Goal: Transaction & Acquisition: Obtain resource

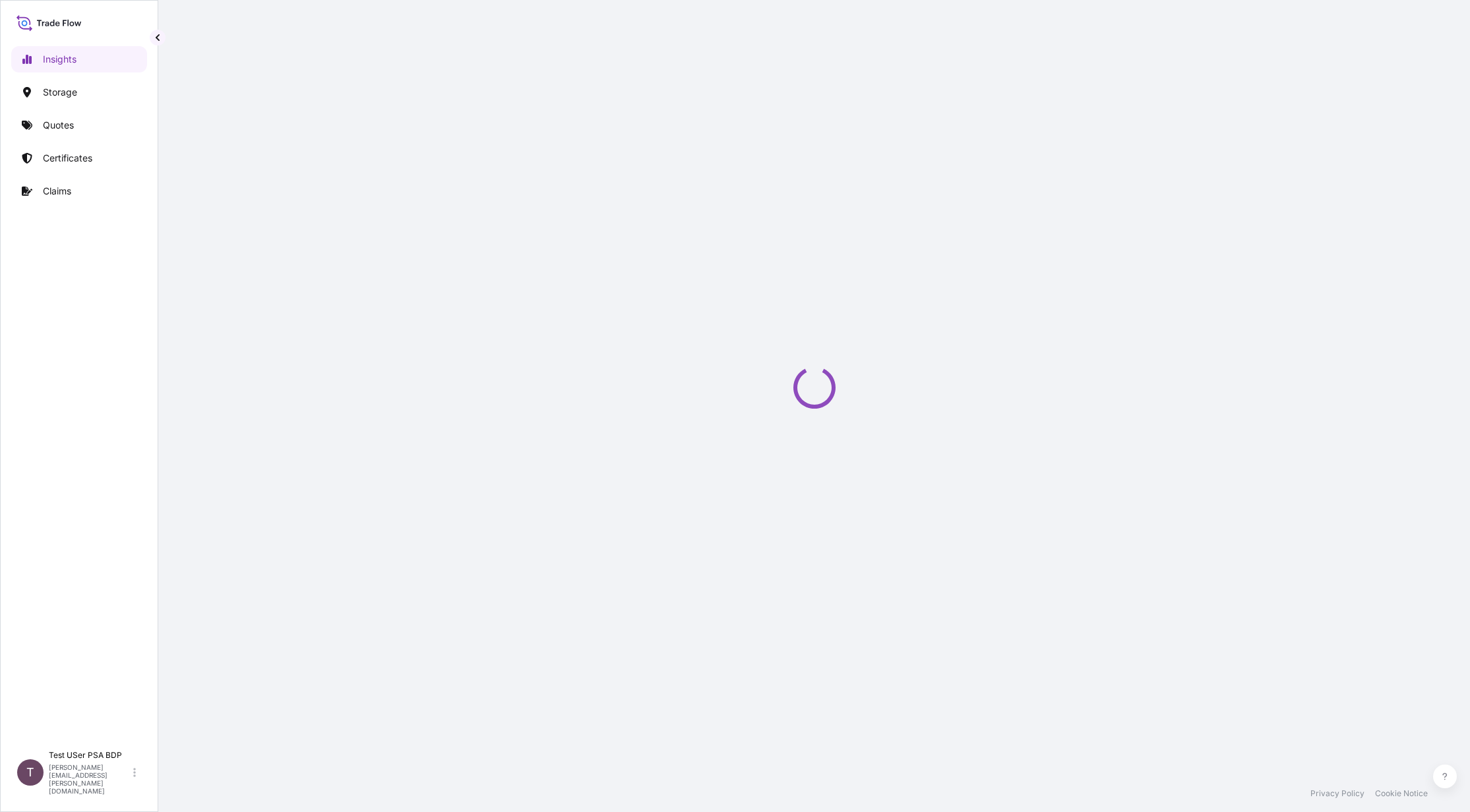
select select "2025"
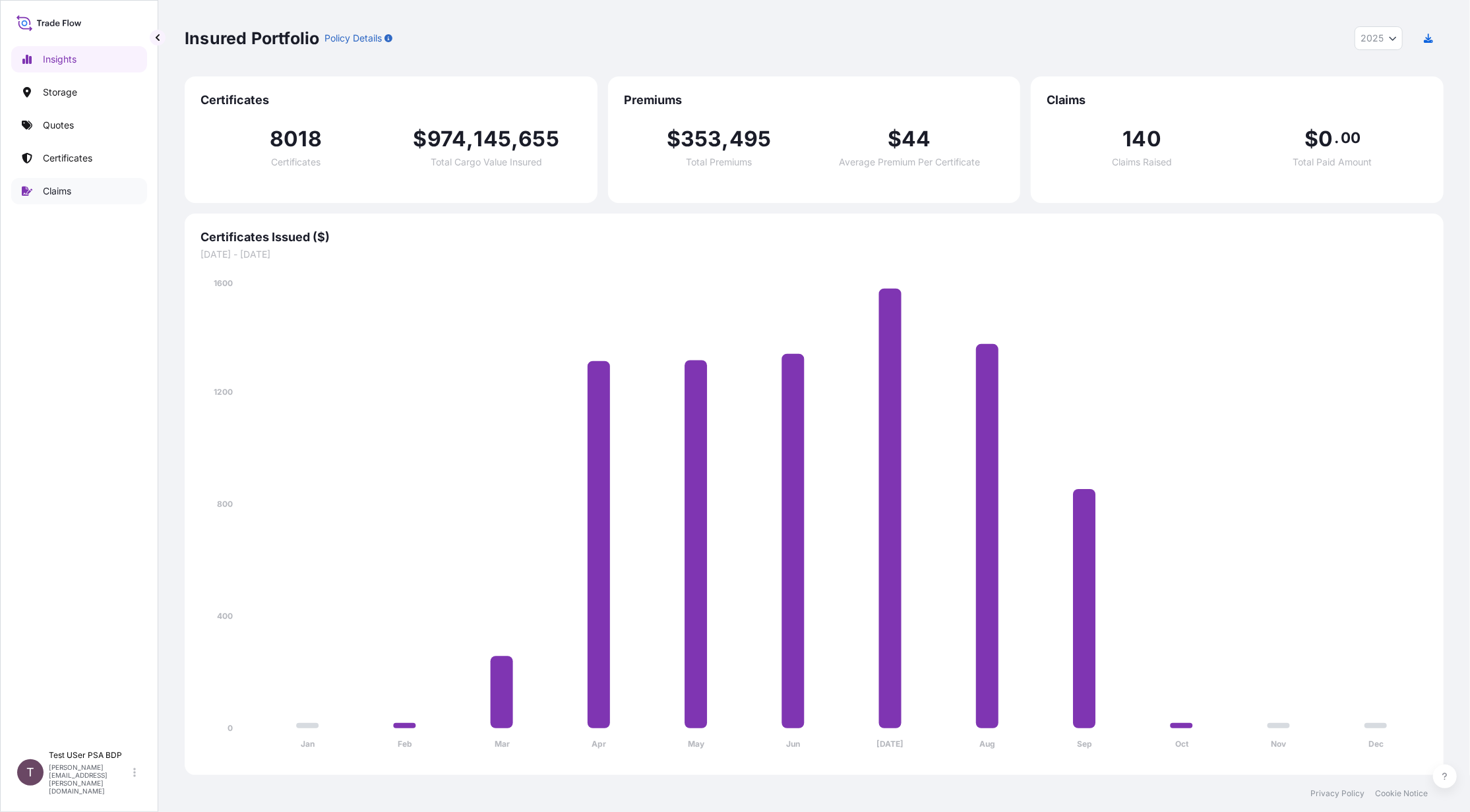
click at [69, 191] on p "Claims" at bounding box center [57, 191] width 29 height 13
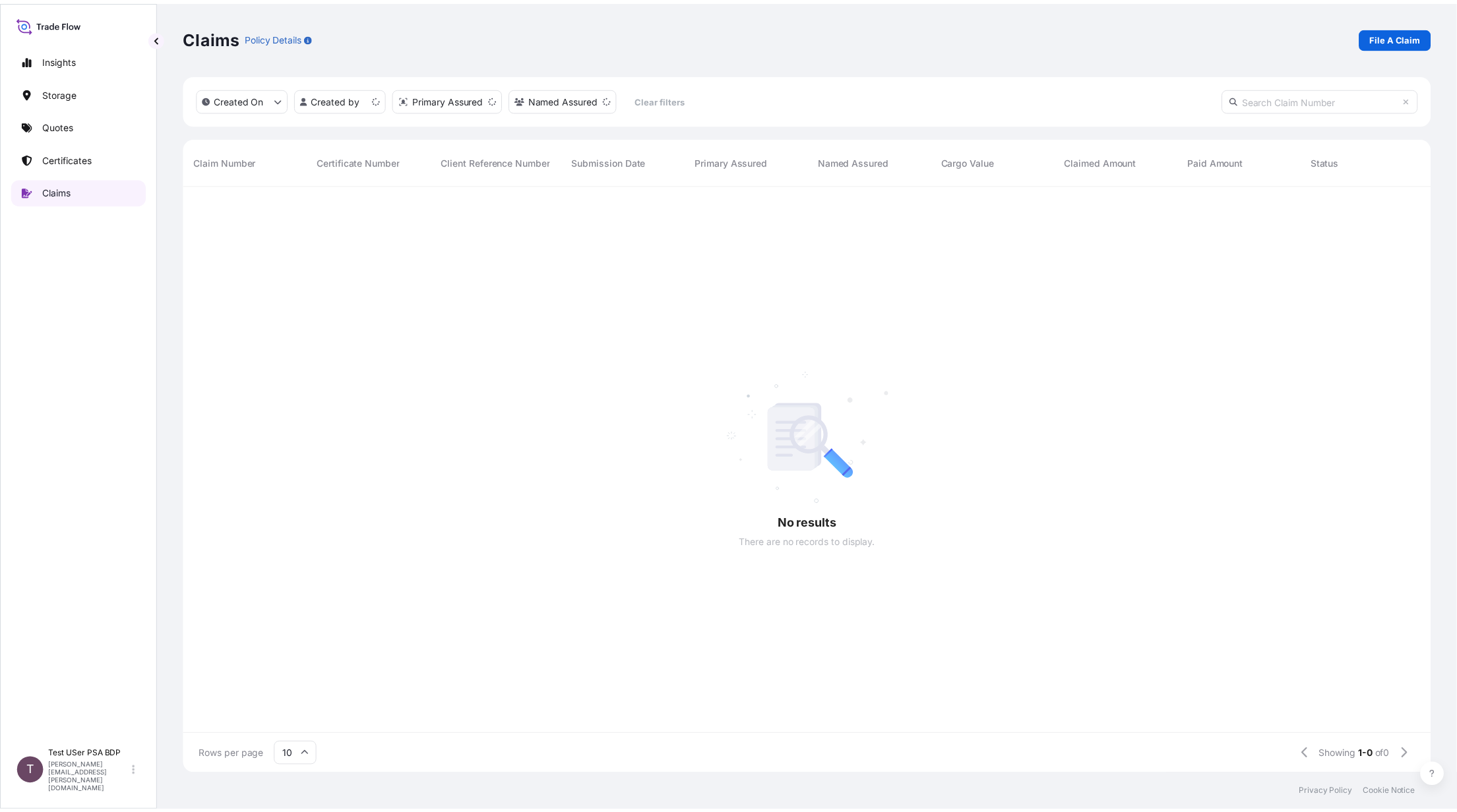
scroll to position [584, 1246]
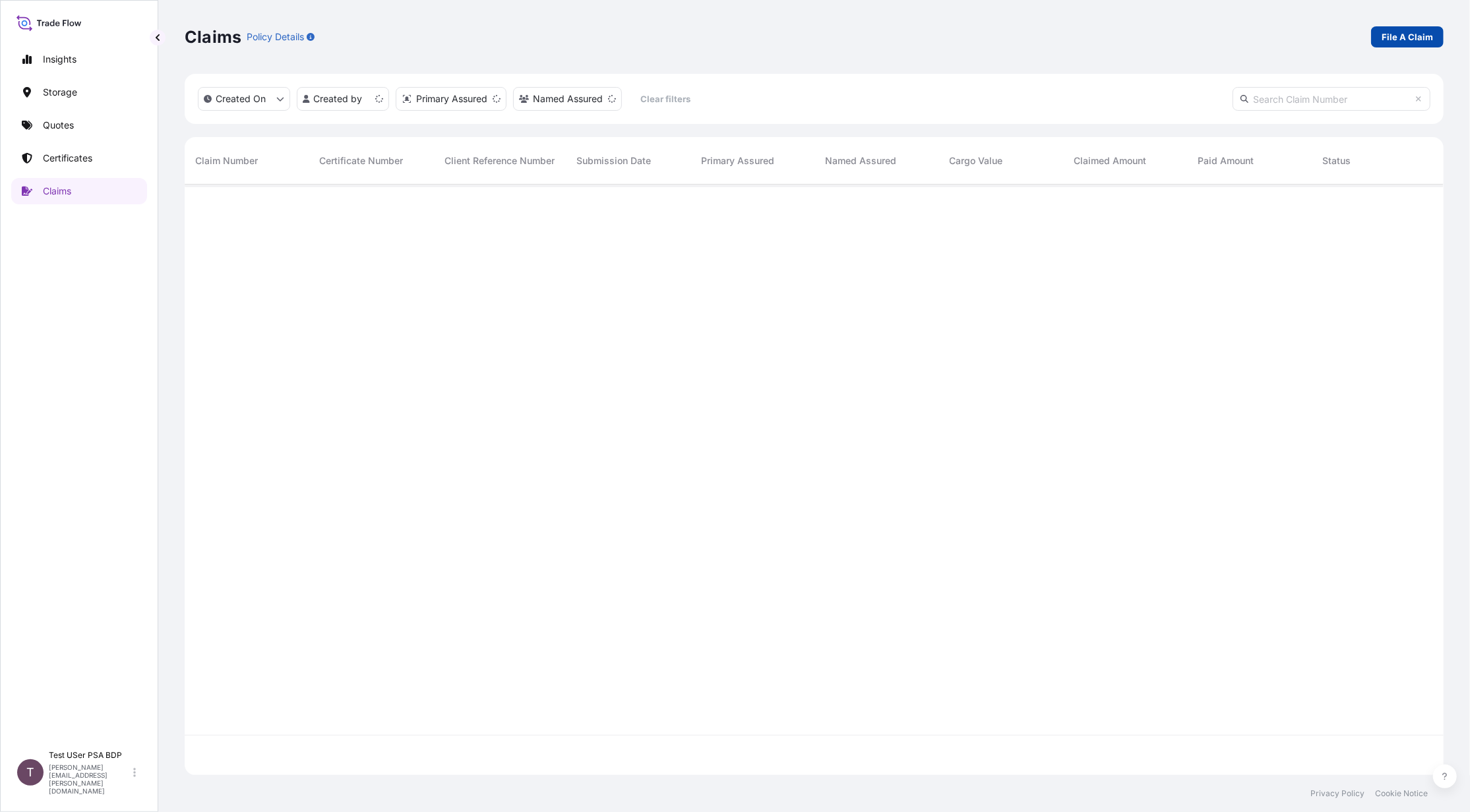
click at [1394, 32] on p "File A Claim" at bounding box center [1408, 37] width 52 height 13
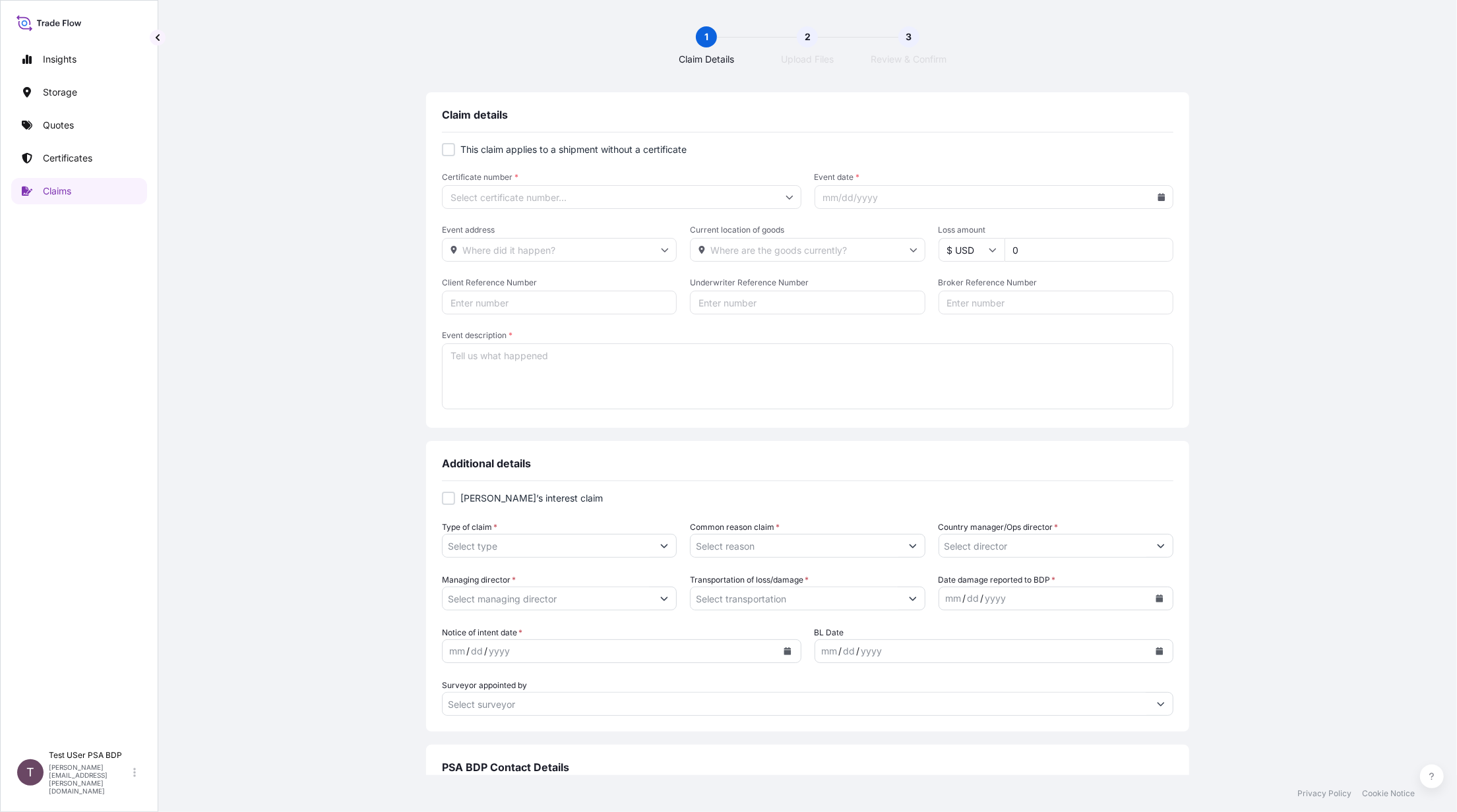
click at [668, 599] on button "Show suggestions" at bounding box center [664, 599] width 24 height 24
click at [665, 599] on button "Show suggestions" at bounding box center [664, 599] width 24 height 24
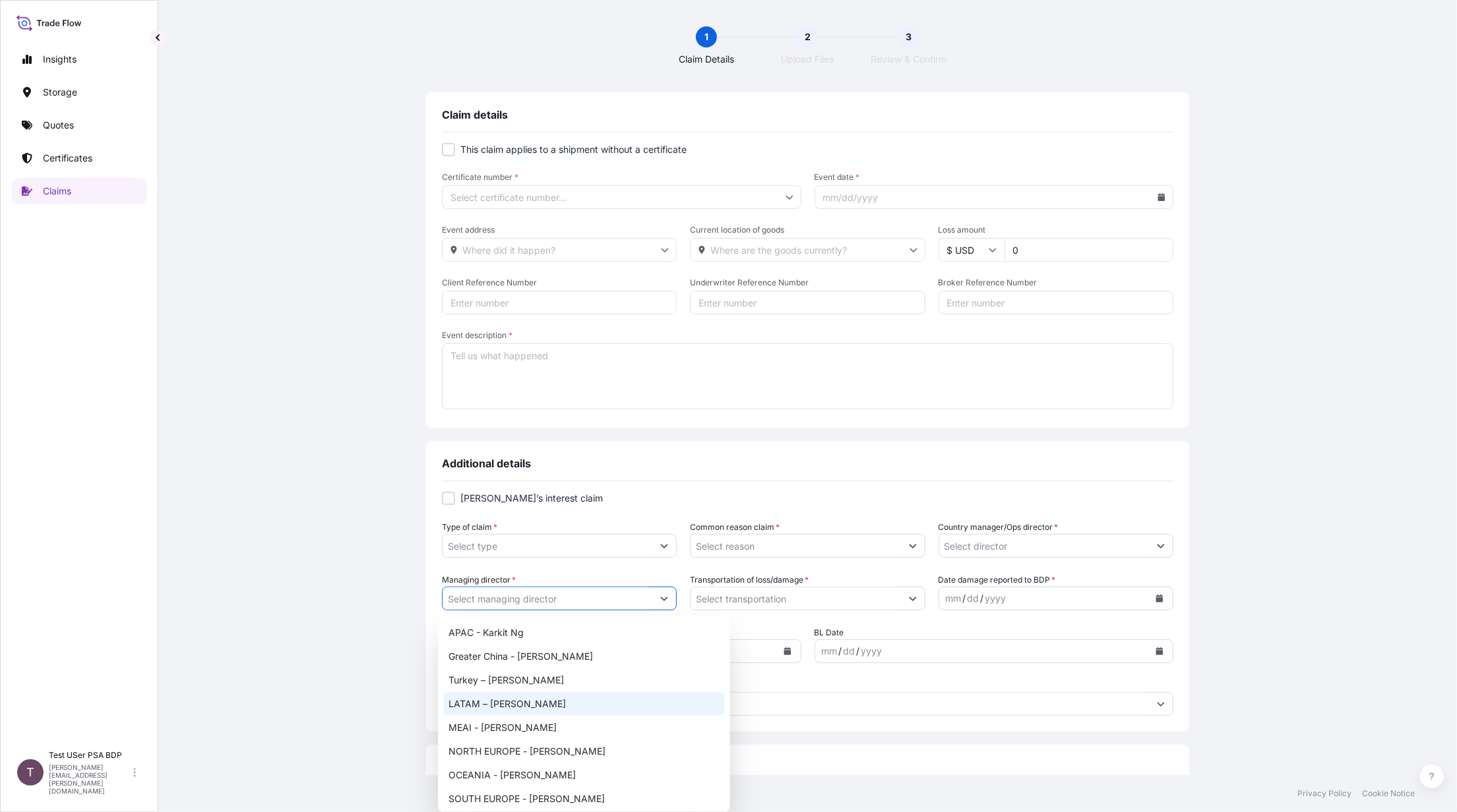
click at [668, 602] on button "Show suggestions" at bounding box center [664, 599] width 24 height 24
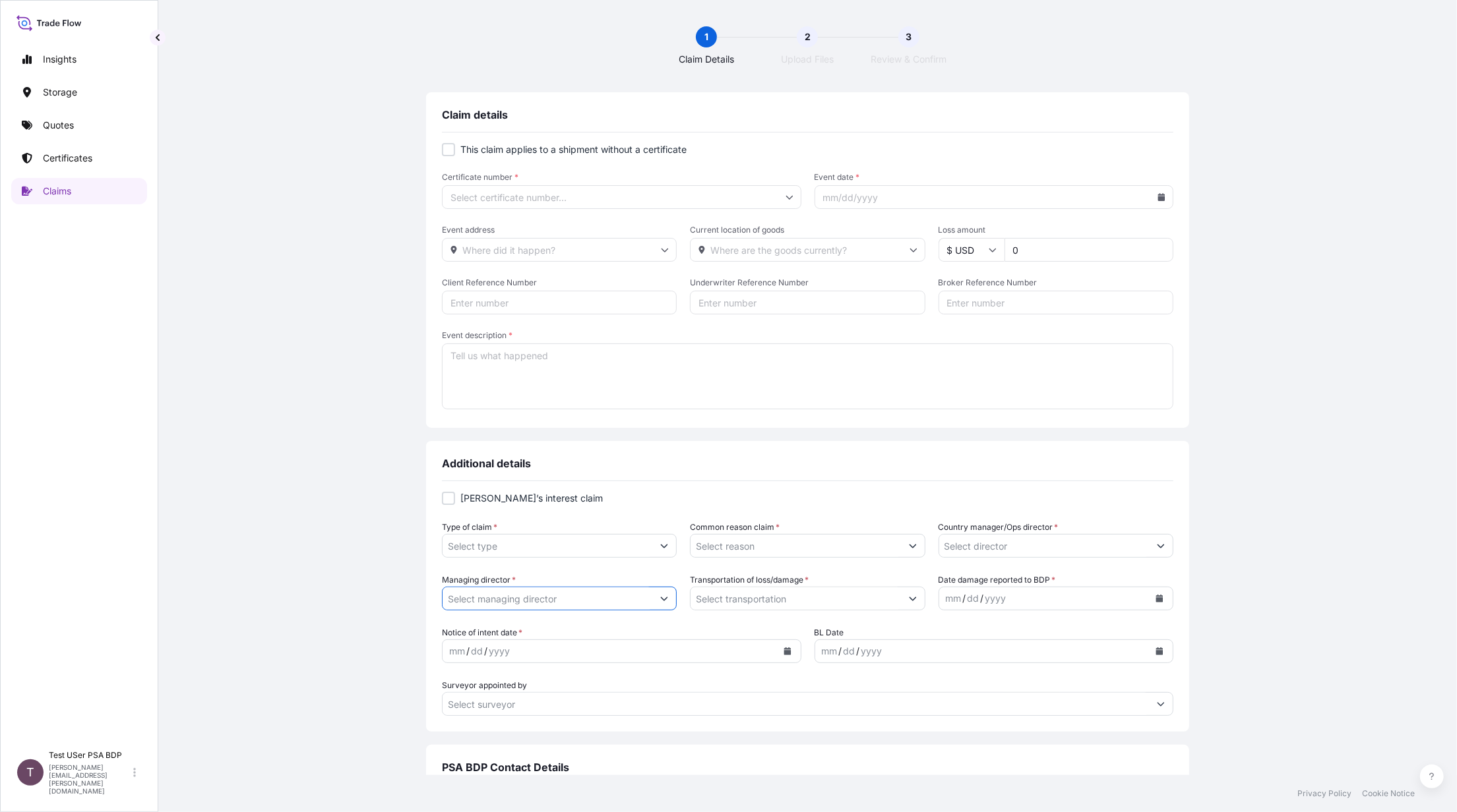
click at [671, 594] on div "Managing director * Transportation of loss/damage * Date damage reported to BDP…" at bounding box center [808, 593] width 732 height 37
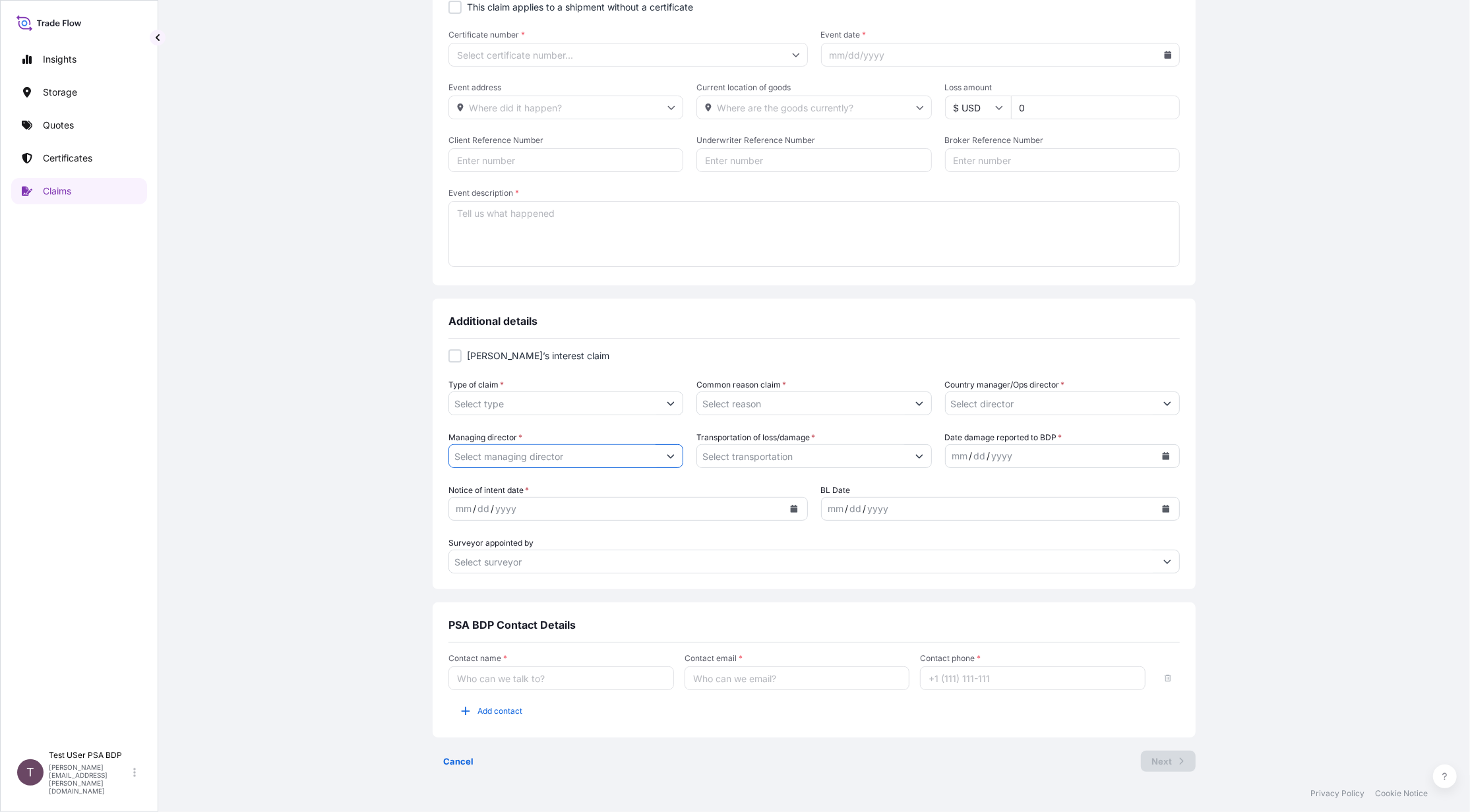
scroll to position [150, 0]
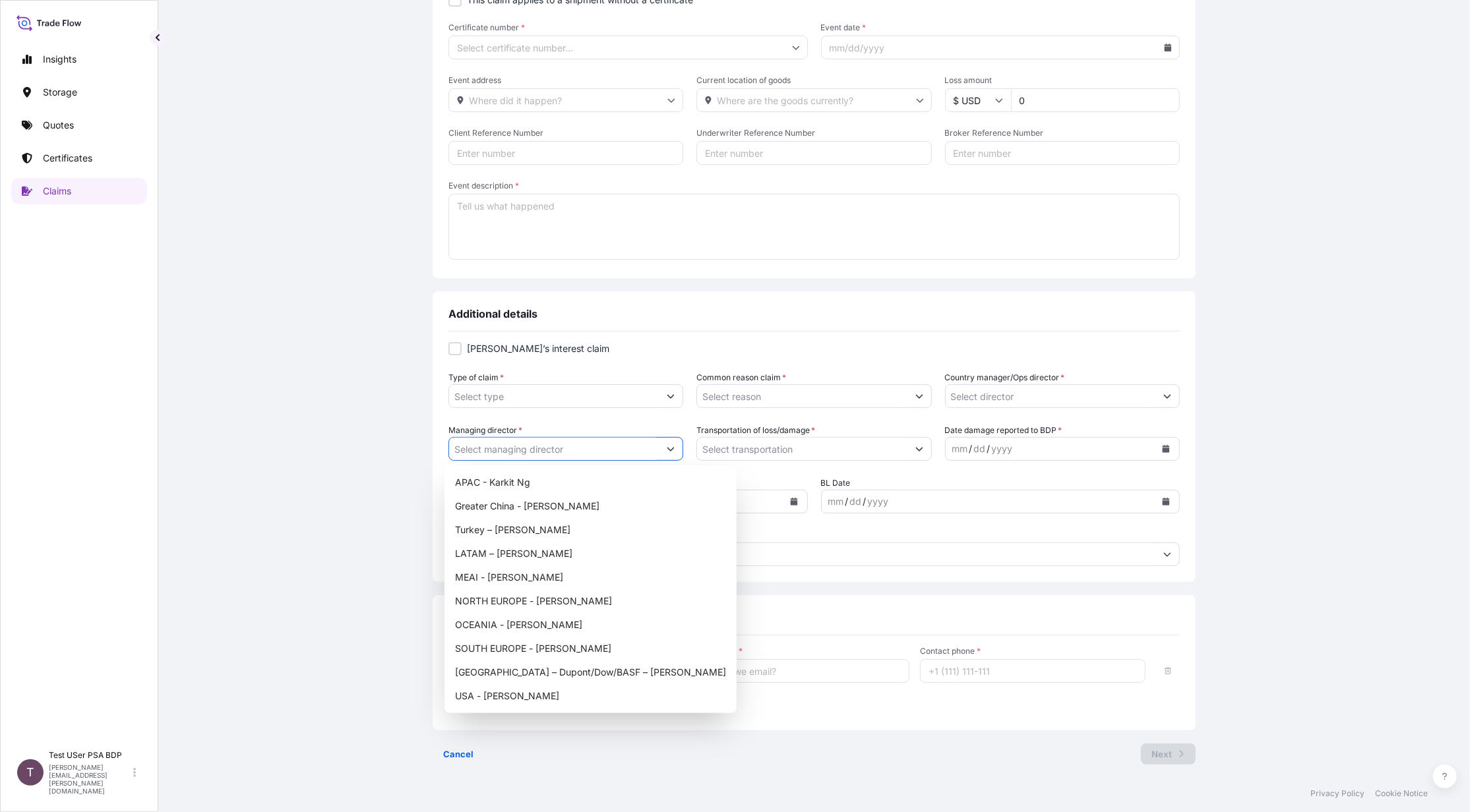
click at [671, 457] on button "Show suggestions" at bounding box center [671, 449] width 24 height 24
click at [672, 446] on button "Show suggestions" at bounding box center [671, 449] width 24 height 24
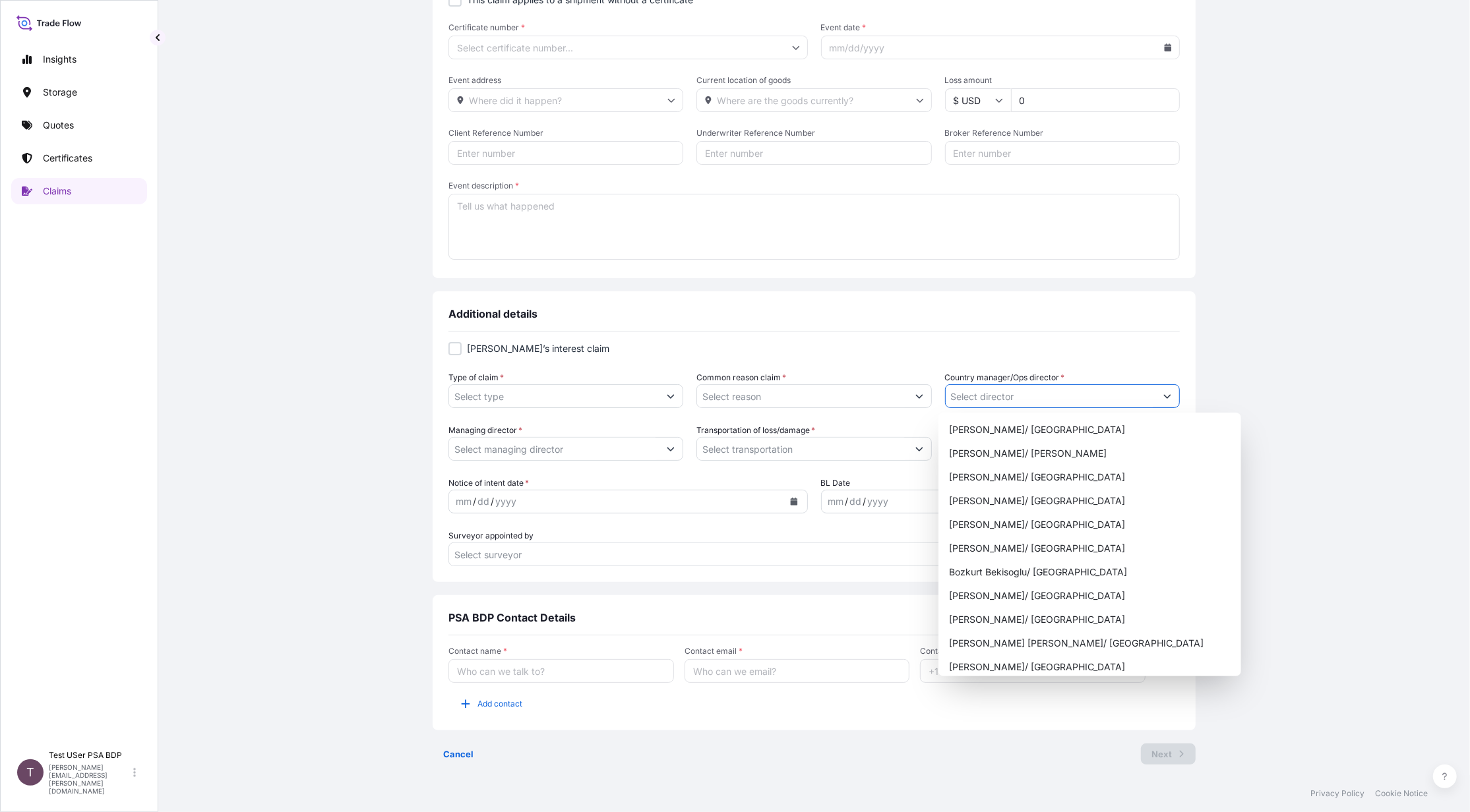
click at [1163, 393] on icon "Show suggestions" at bounding box center [1167, 396] width 8 height 8
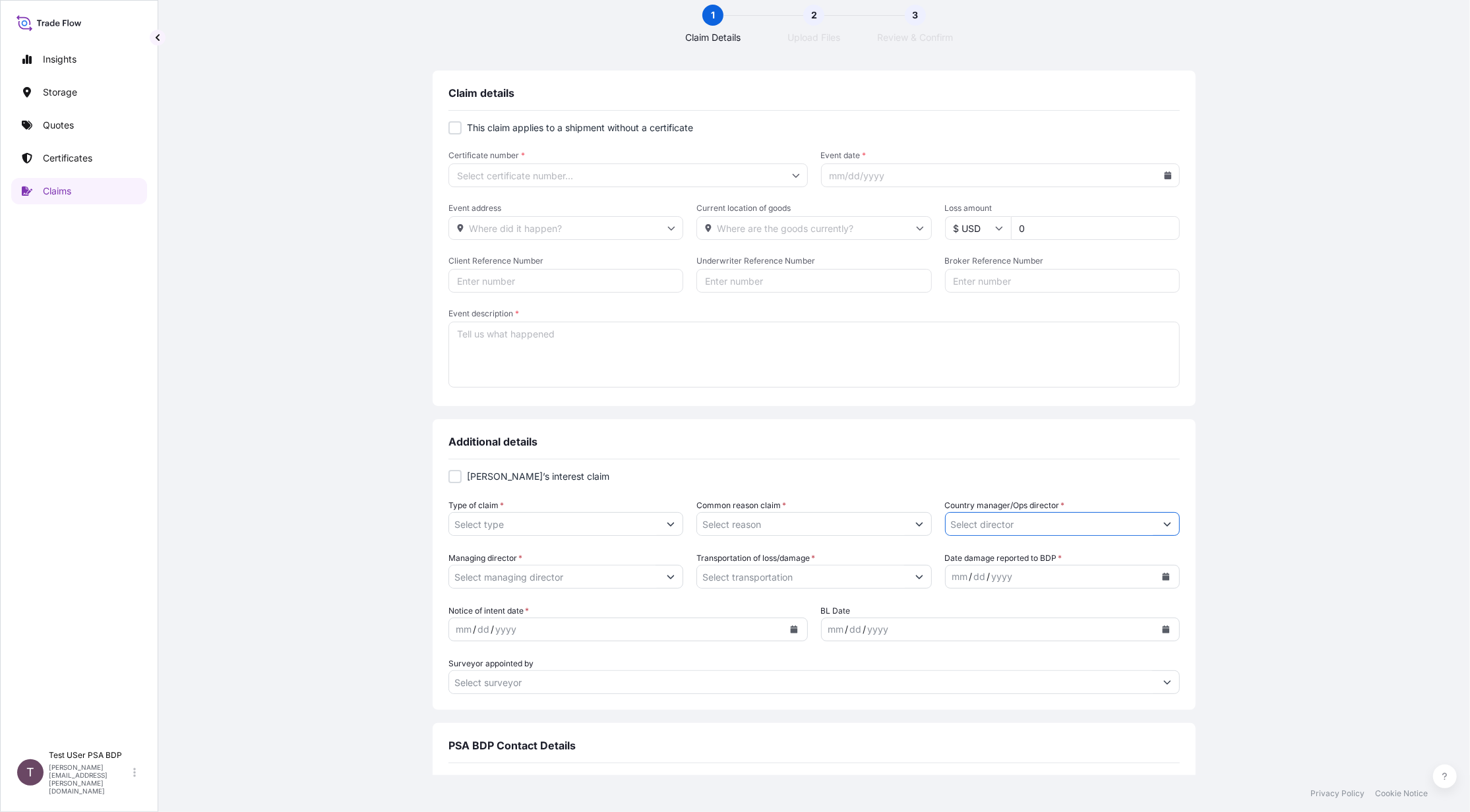
scroll to position [0, 0]
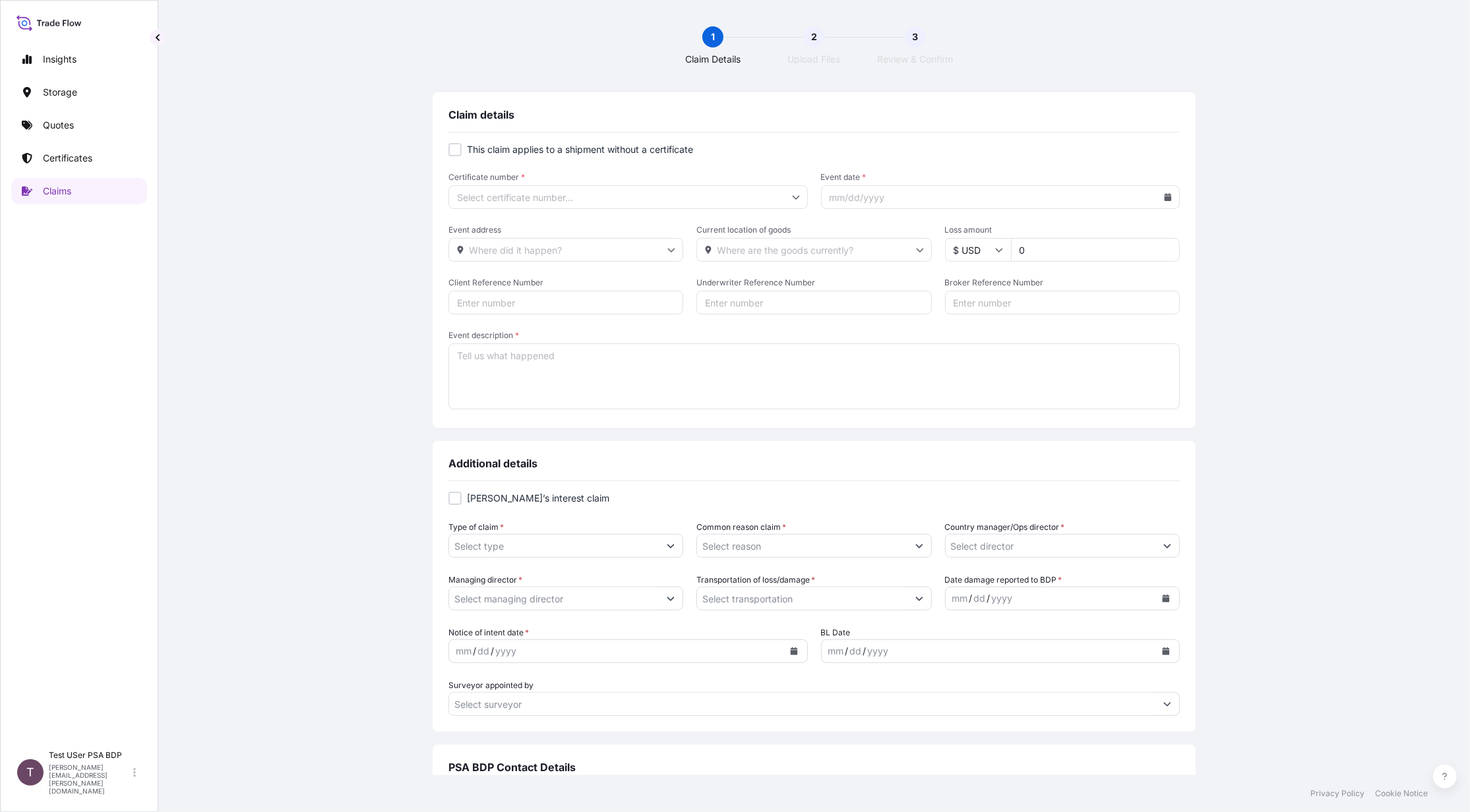
click at [448, 148] on div at bounding box center [455, 150] width 13 height 13
checkbox input "true"
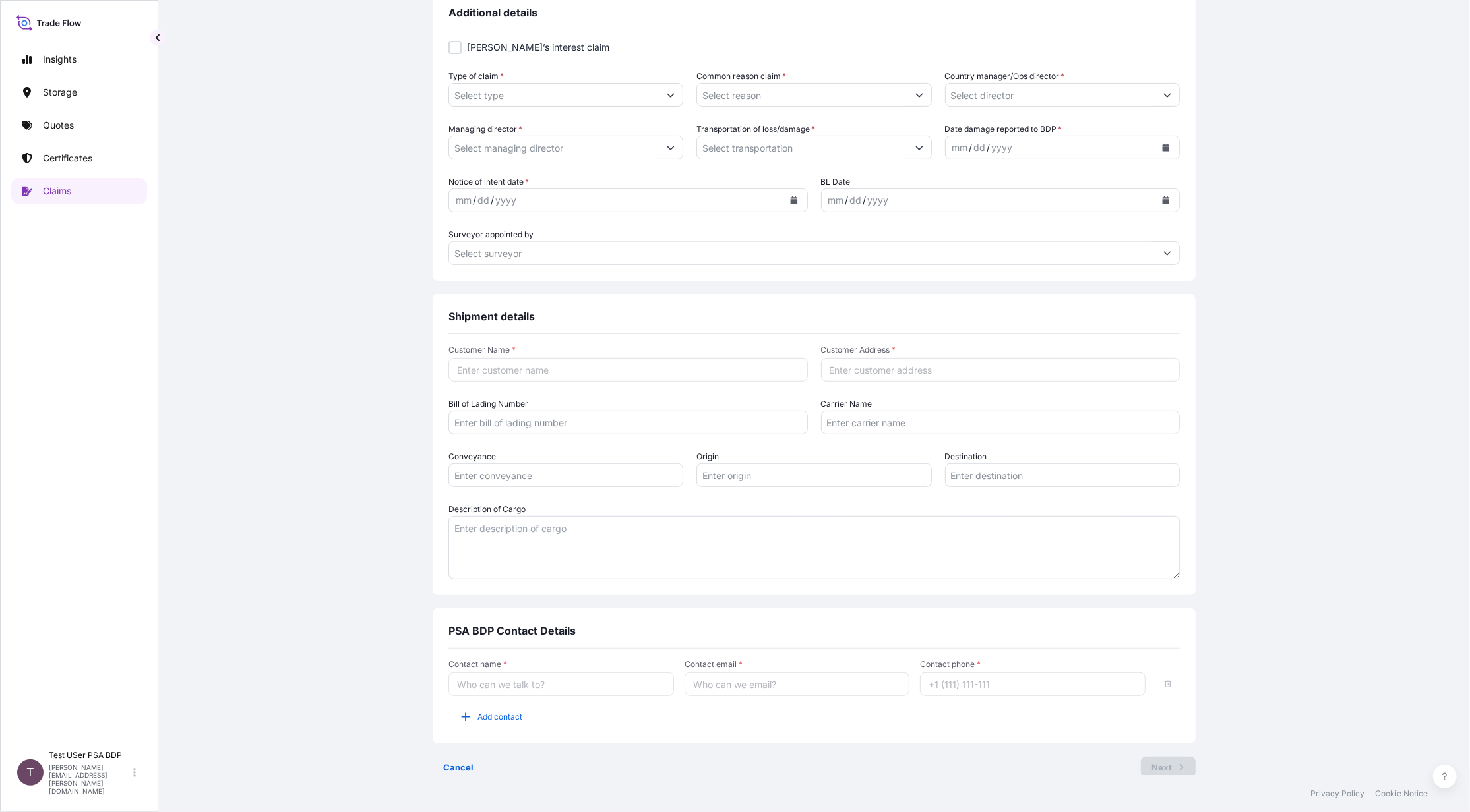
scroll to position [465, 0]
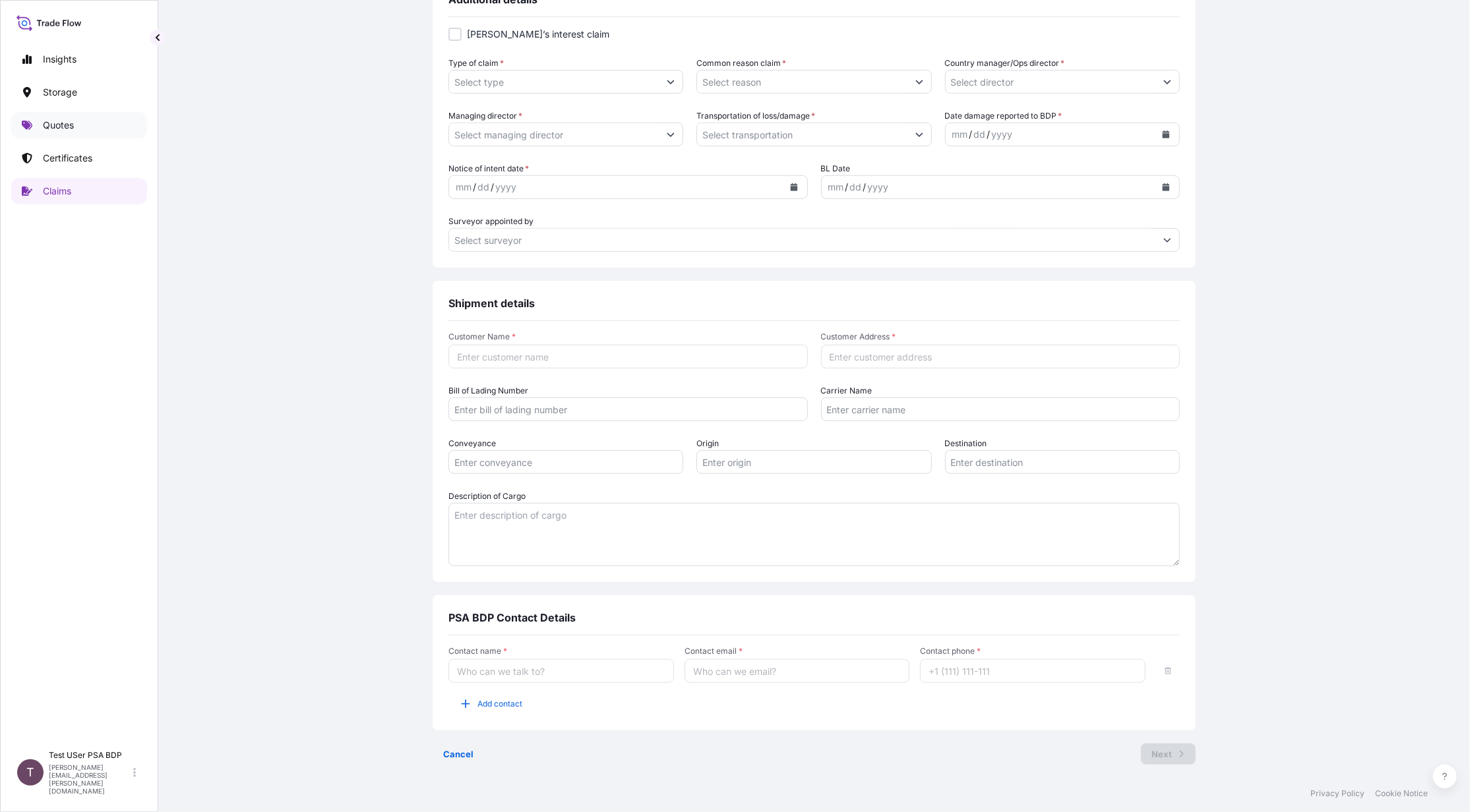
click at [74, 130] on p "Quotes" at bounding box center [57, 125] width 31 height 13
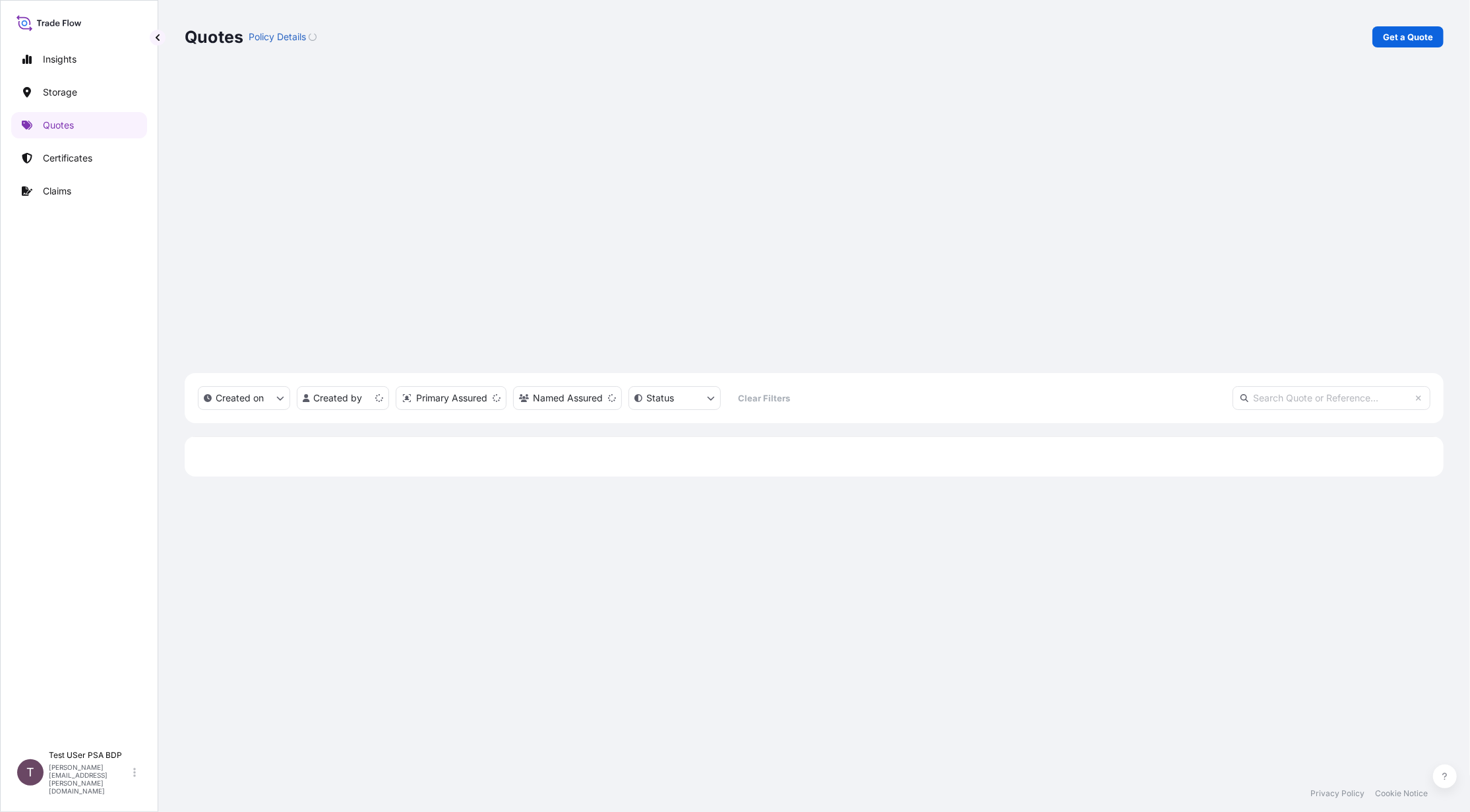
scroll to position [584, 1246]
click at [1409, 35] on p "Get a Quote" at bounding box center [1408, 37] width 50 height 13
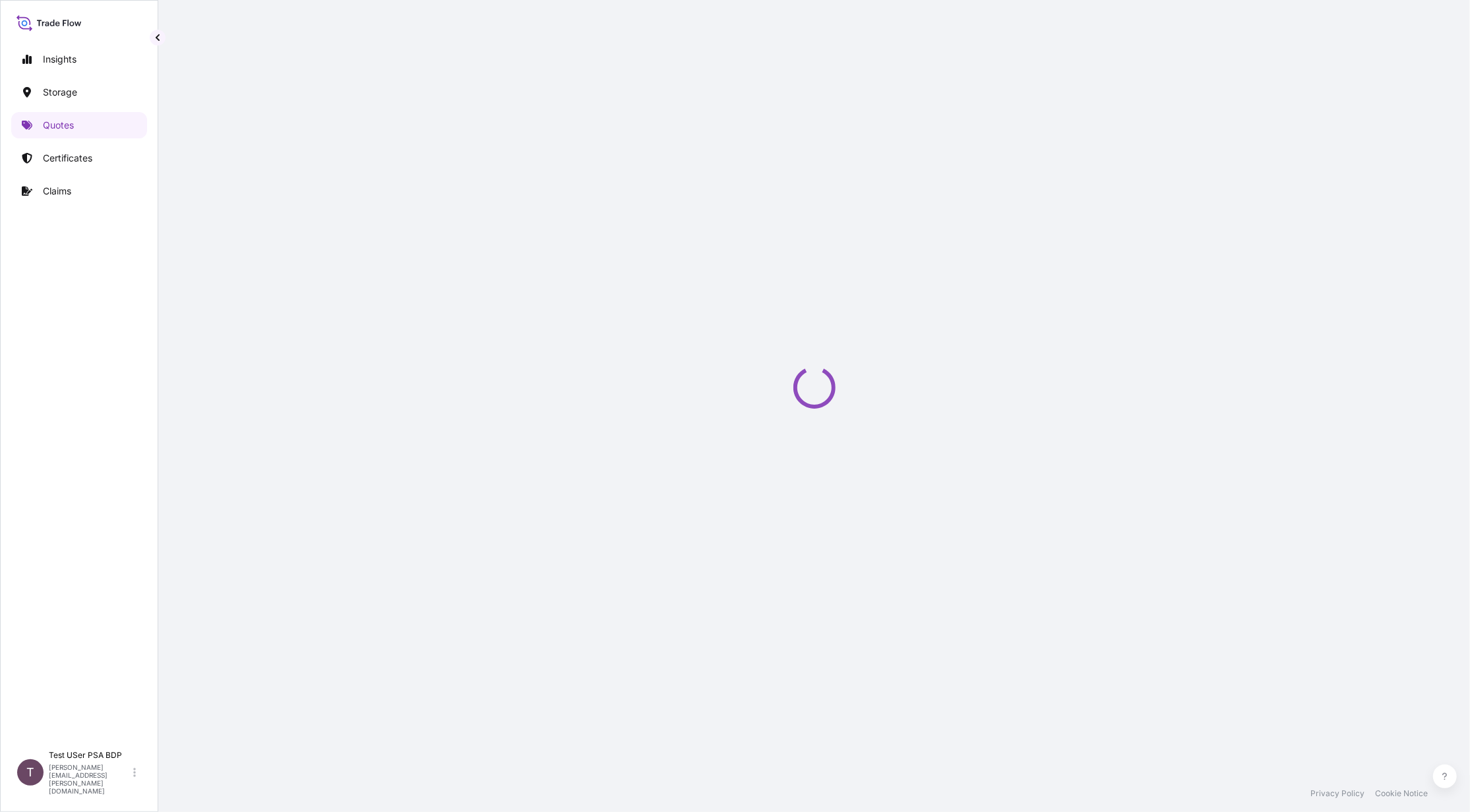
select select "Water"
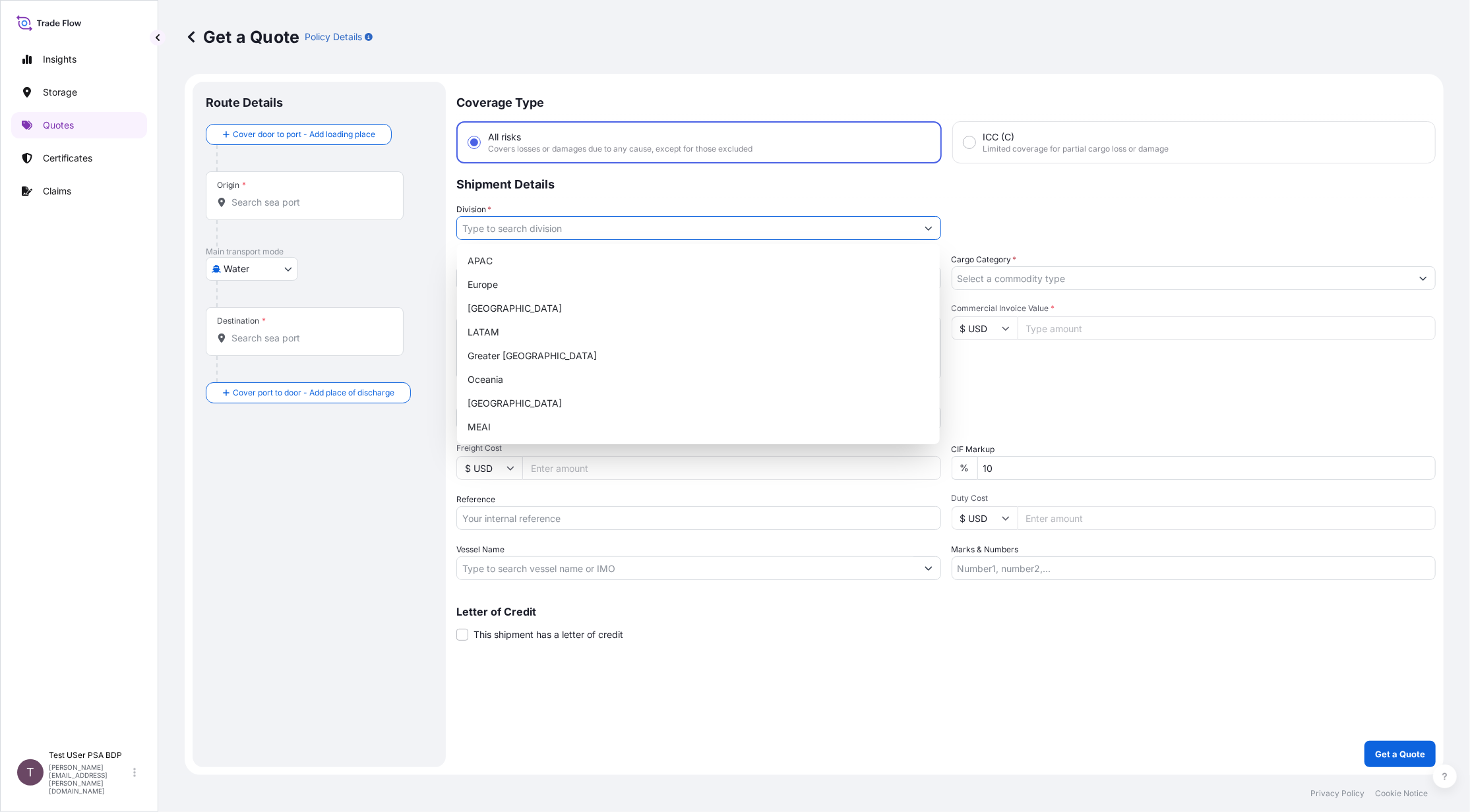
click at [930, 235] on button "Show suggestions" at bounding box center [929, 229] width 24 height 24
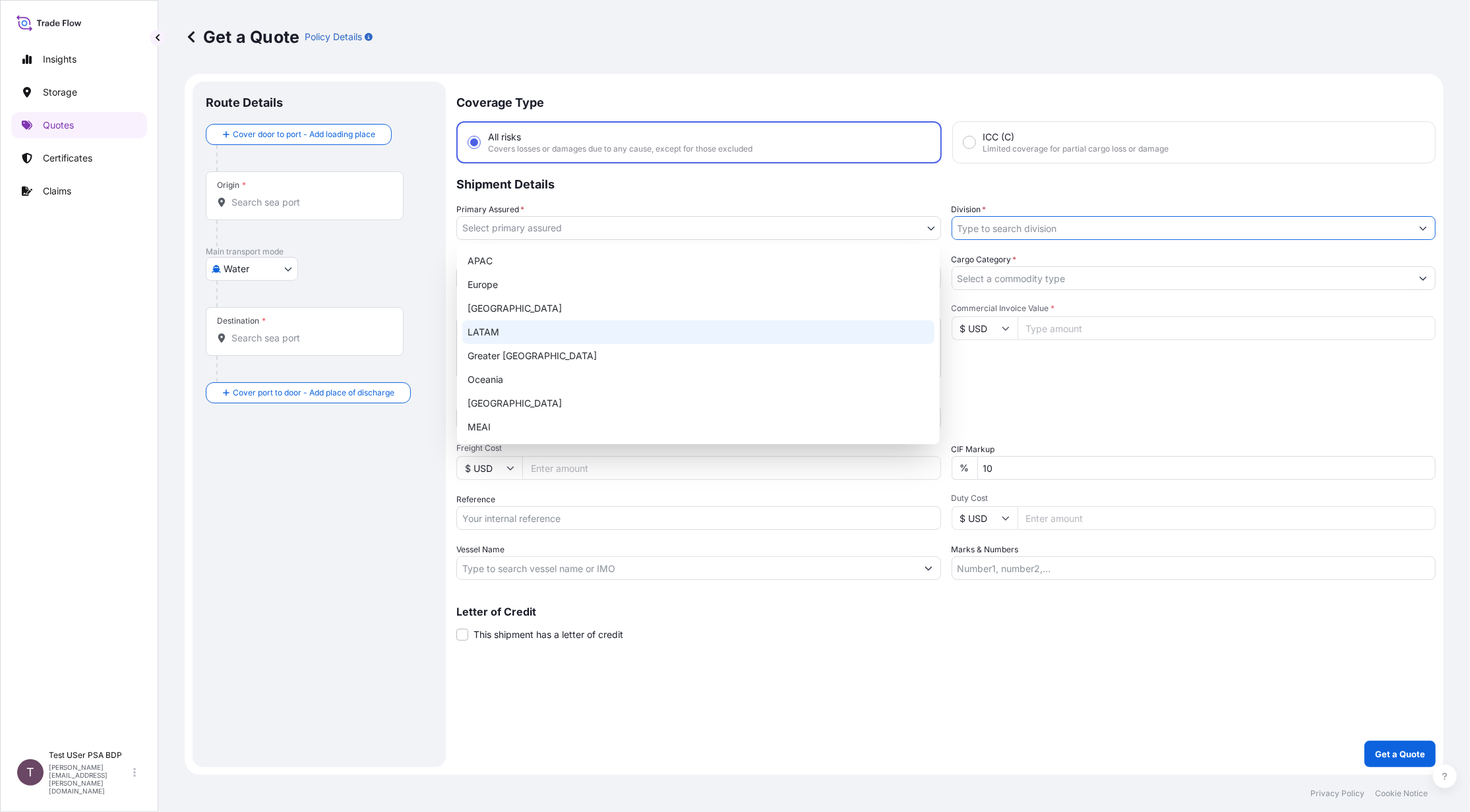
drag, startPoint x: 326, startPoint y: 507, endPoint x: 484, endPoint y: 562, distance: 167.3
click at [328, 507] on div "Route Details Cover door to port - Add loading place Place of loading Road / [G…" at bounding box center [319, 425] width 227 height 659
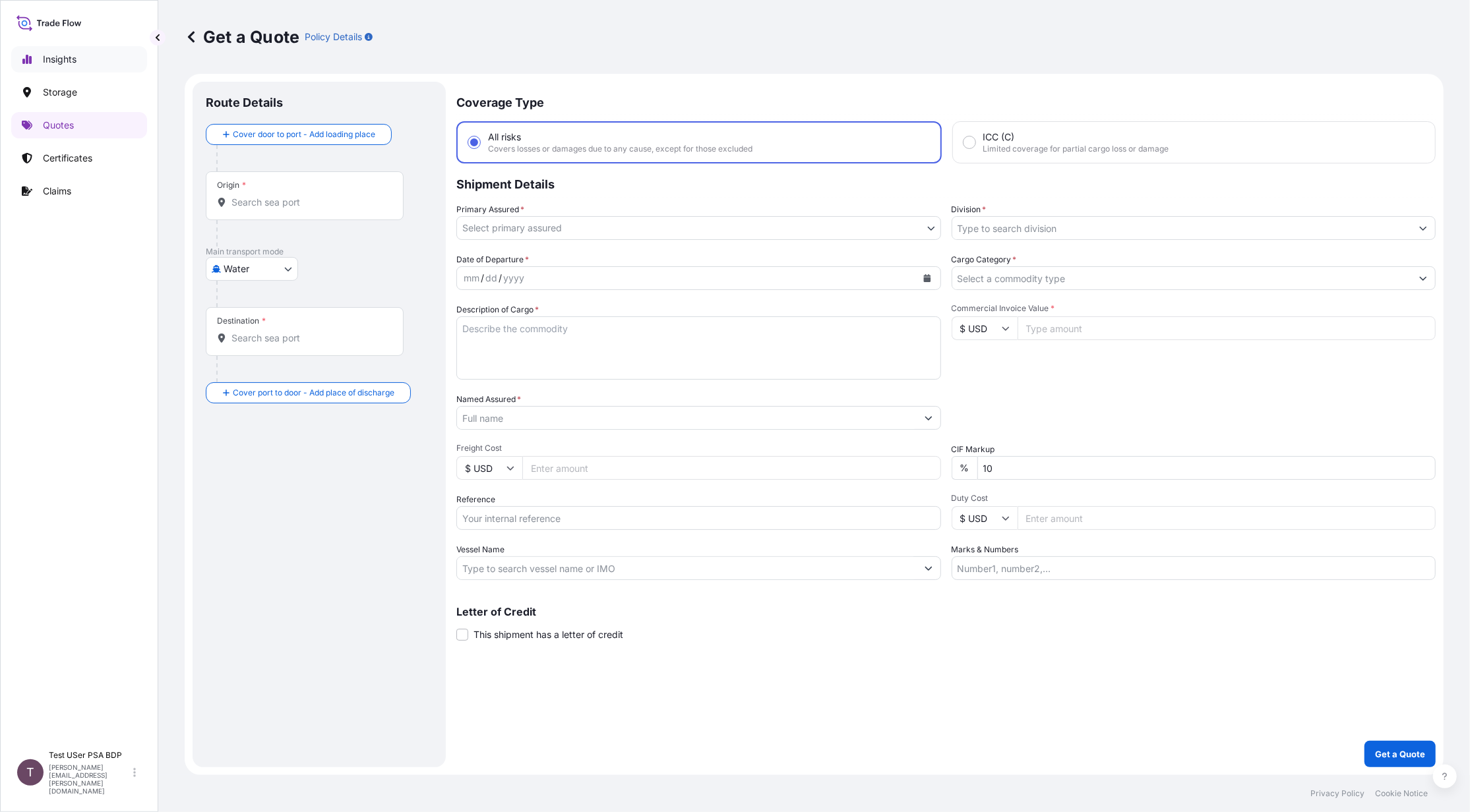
click at [58, 61] on p "Insights" at bounding box center [59, 59] width 33 height 13
select select "2025"
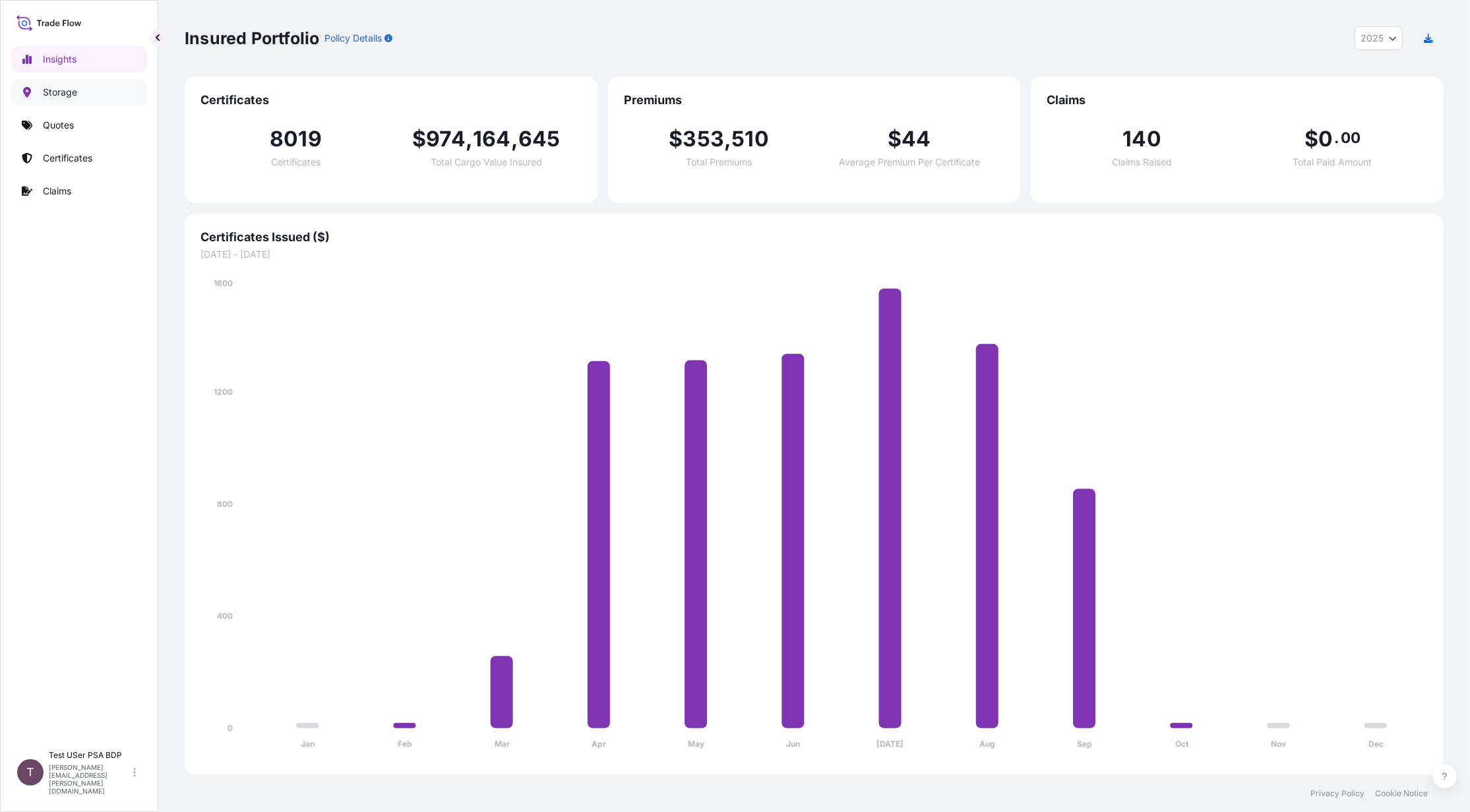
click at [68, 90] on p "Storage" at bounding box center [59, 93] width 34 height 13
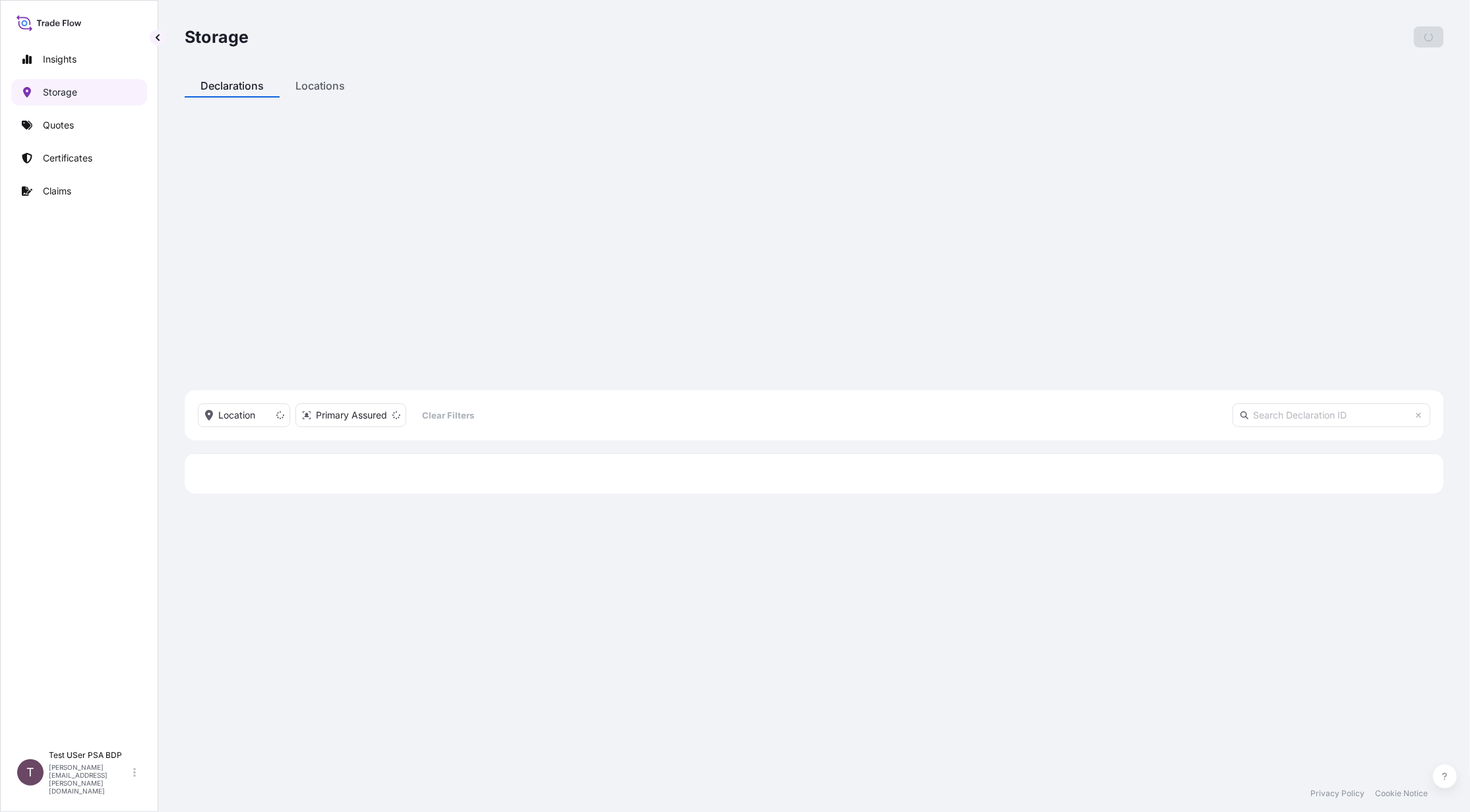
scroll to position [550, 1246]
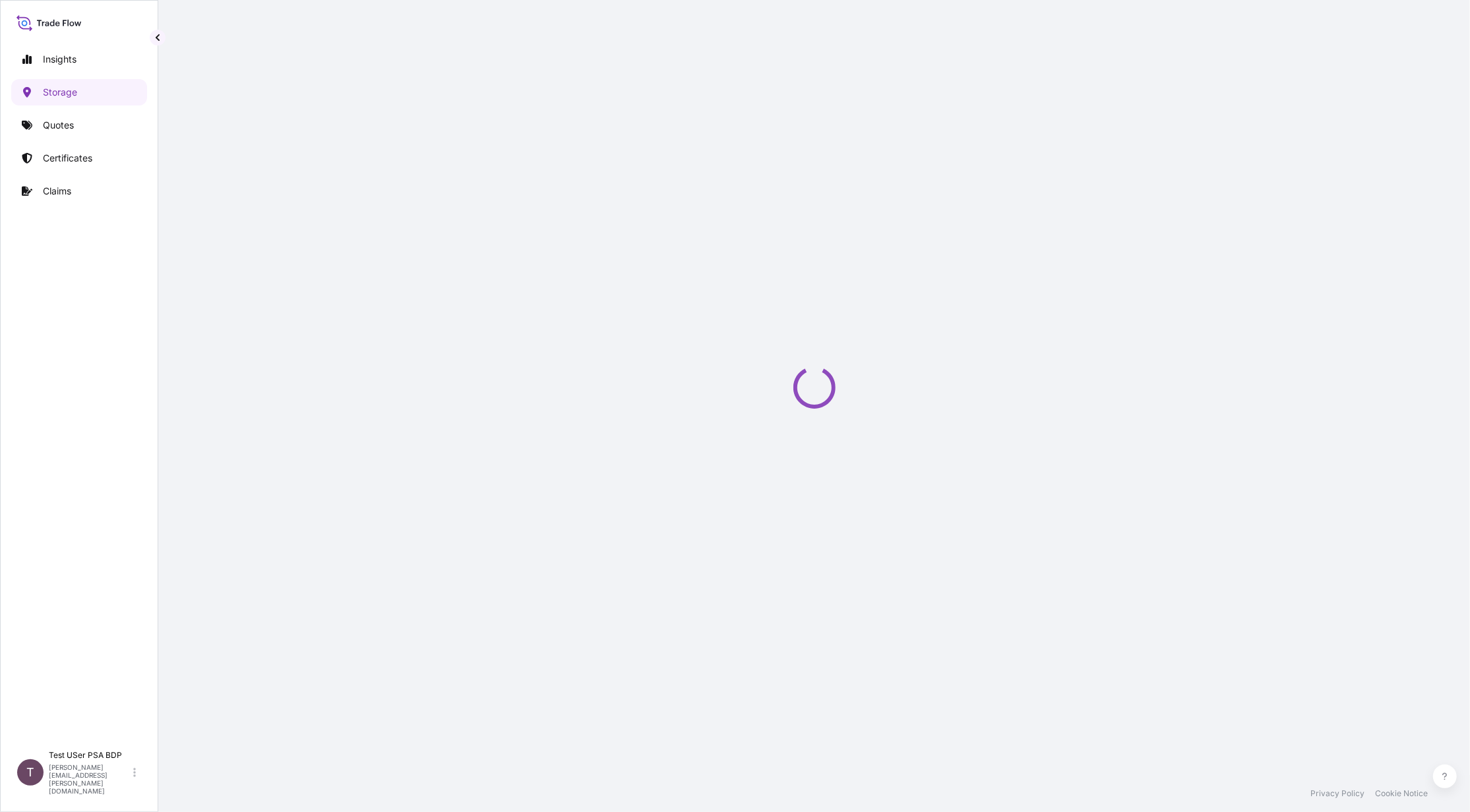
click at [318, 81] on div "Storage Add Declaration Declarations Locations Location Primary Assured Clear F…" at bounding box center [814, 388] width 1313 height 776
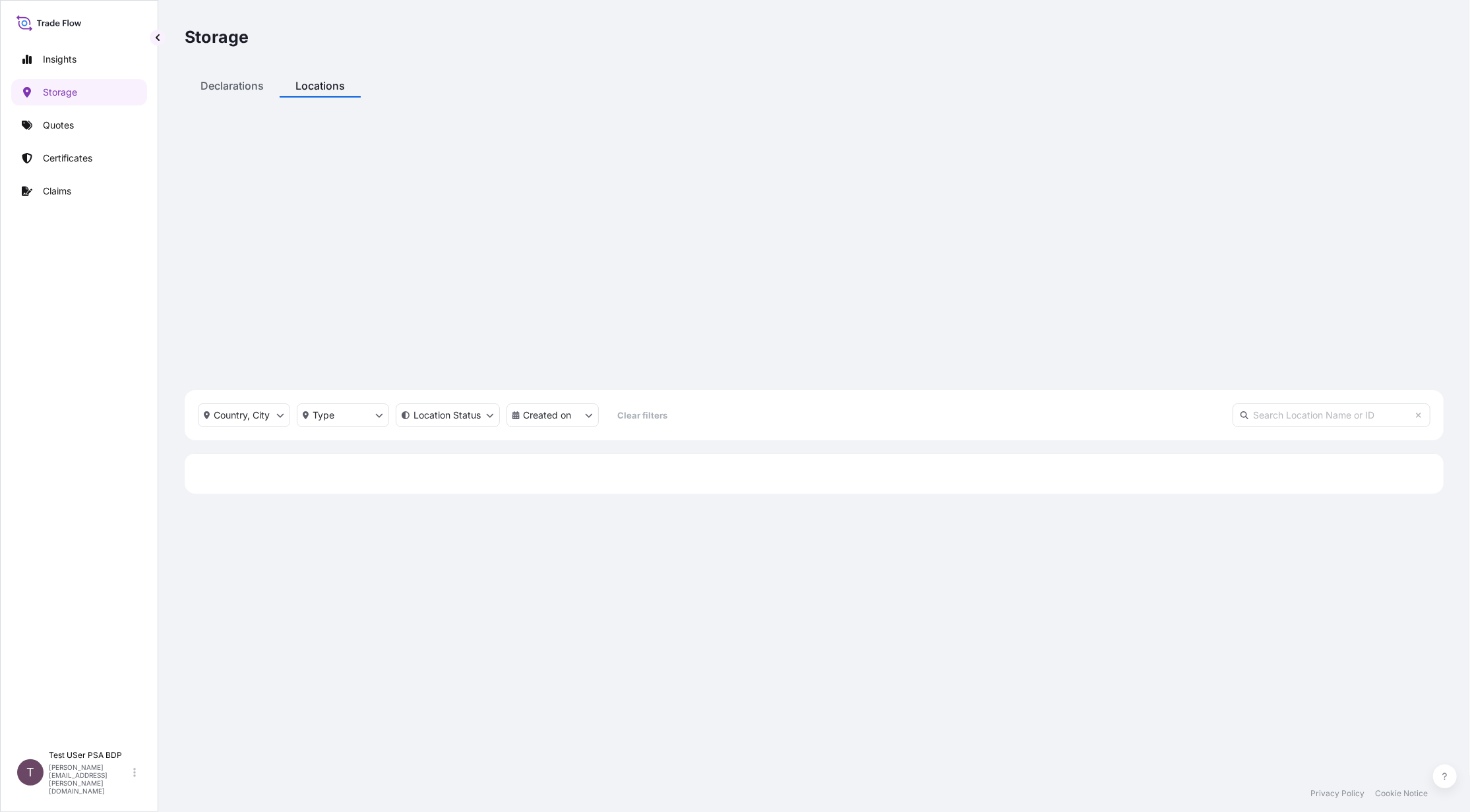
scroll to position [550, 1246]
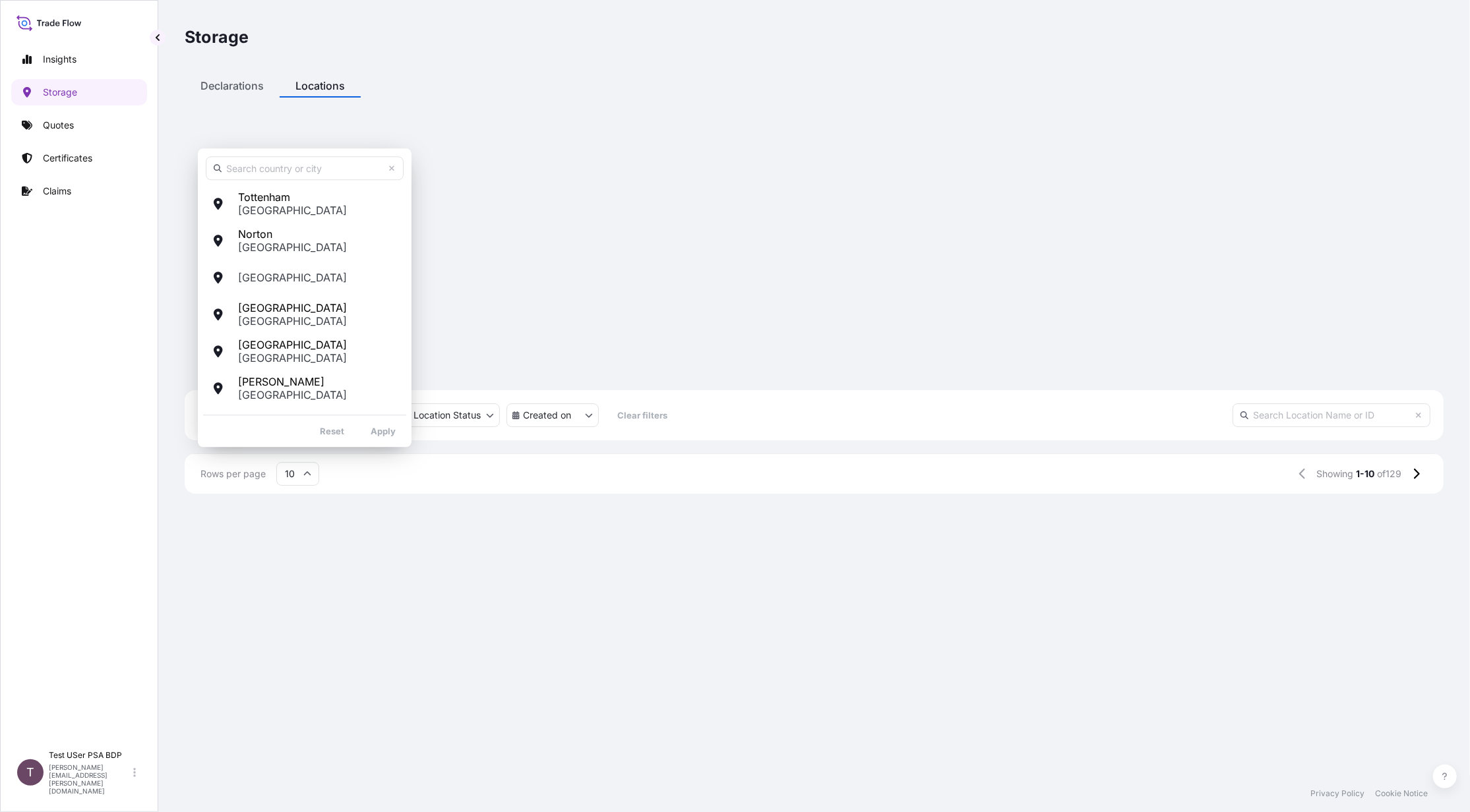
click at [280, 135] on html "Insights Storage Quotes Certificates Claims T Test USer PSA BDP [PERSON_NAME][E…" at bounding box center [735, 406] width 1470 height 812
click at [255, 278] on span "[GEOGRAPHIC_DATA]" at bounding box center [294, 278] width 109 height 13
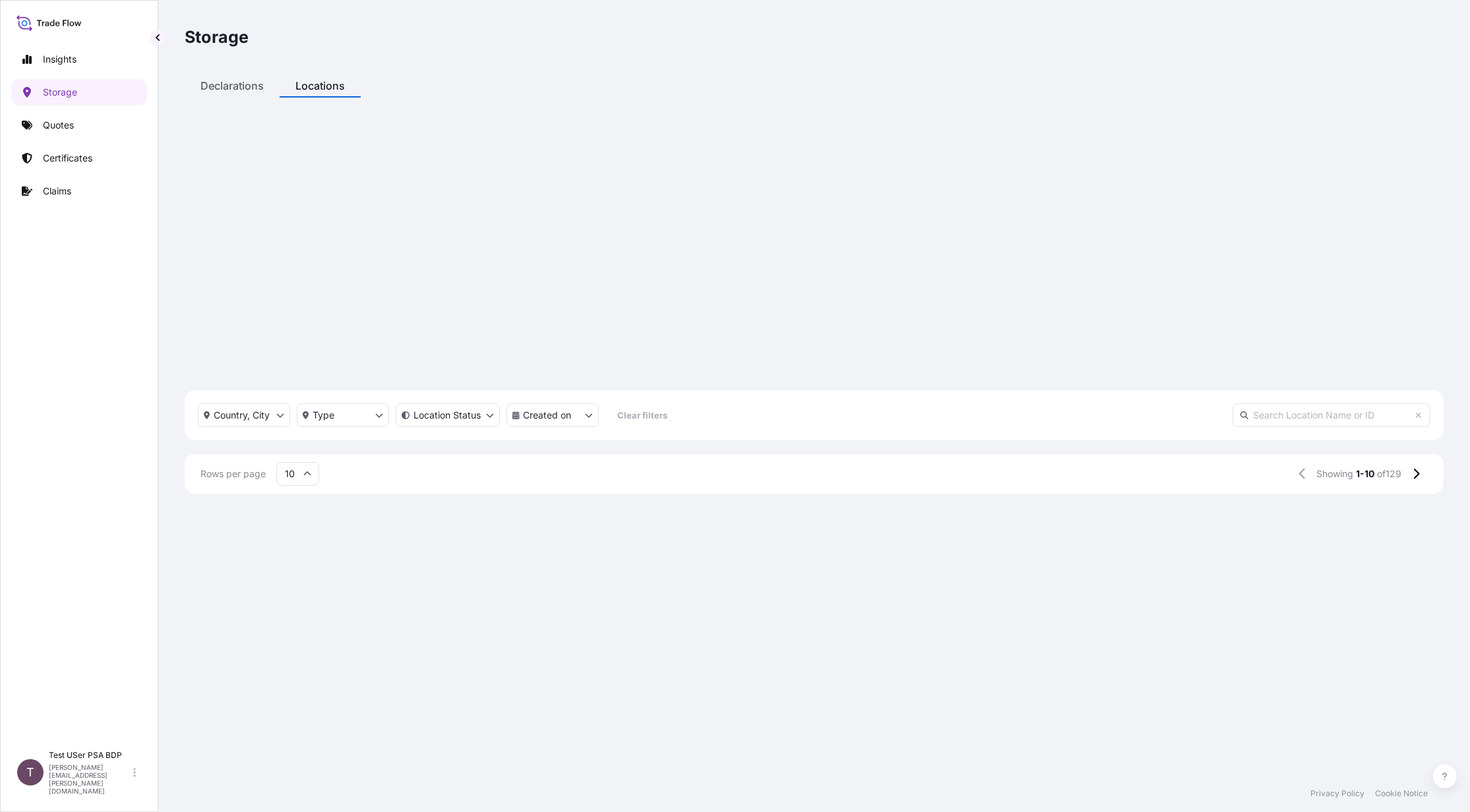
click at [292, 404] on div "Country, City Type Location Status Created on Clear filters" at bounding box center [439, 416] width 482 height 24
click at [279, 140] on html "Insights Storage Quotes Certificates Claims T Test USer PSA BDP [PERSON_NAME][E…" at bounding box center [735, 406] width 1470 height 812
click at [562, 409] on p "Created on" at bounding box center [547, 416] width 48 height 13
click at [526, 186] on div "Select Option" at bounding box center [526, 192] width 12 height 12
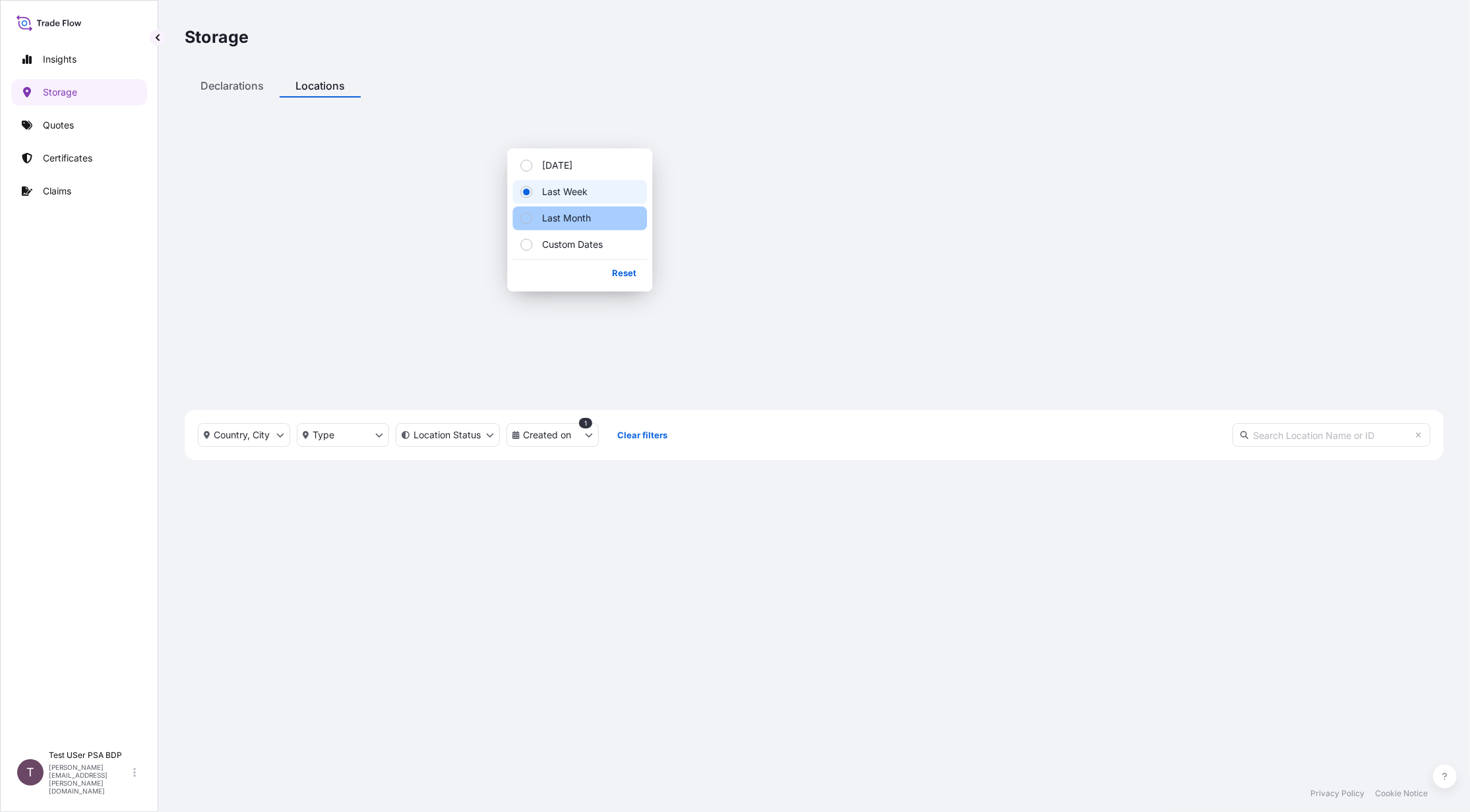
click at [529, 220] on div "Select Option" at bounding box center [526, 218] width 12 height 12
click at [68, 121] on p "Quotes" at bounding box center [57, 125] width 31 height 13
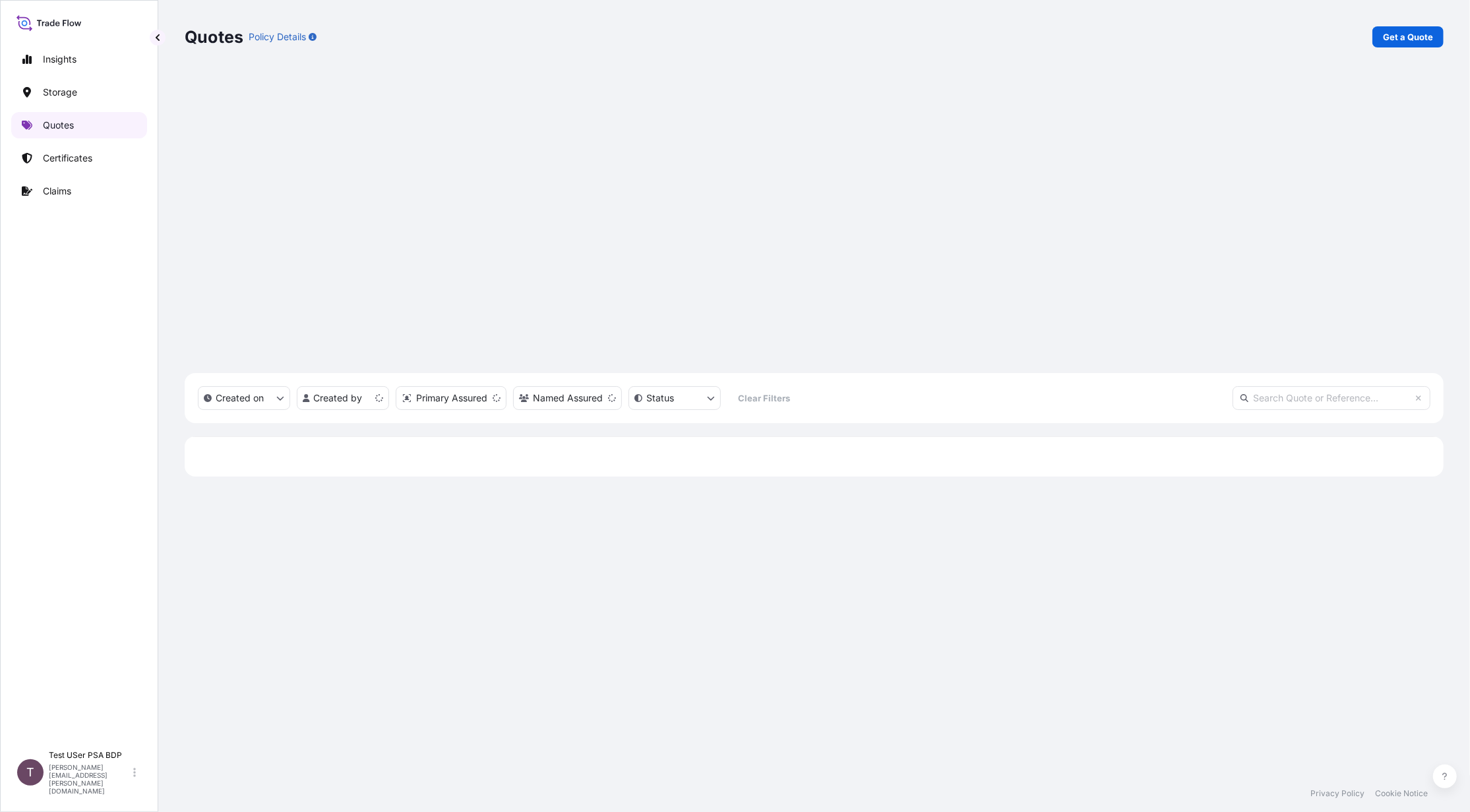
scroll to position [584, 1246]
drag, startPoint x: 75, startPoint y: 122, endPoint x: 380, endPoint y: 117, distance: 305.0
click at [380, 373] on div "Created on Created by Primary Assured Named Assured Status Clear Filters" at bounding box center [814, 398] width 1260 height 50
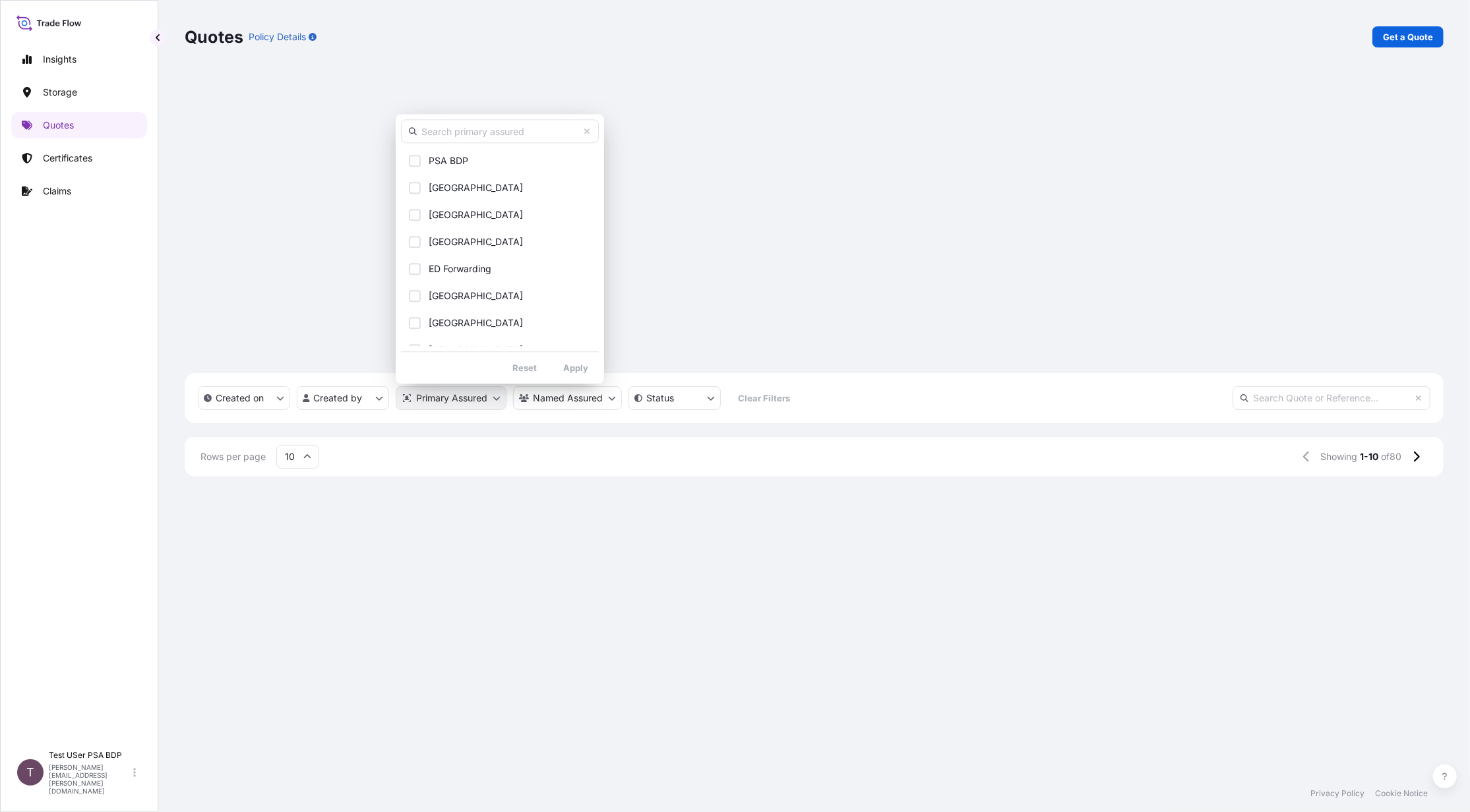
click at [502, 103] on html "Insights Storage Quotes Certificates Claims T Test USer PSA BDP [PERSON_NAME][E…" at bounding box center [735, 406] width 1470 height 812
click at [868, 43] on html "Insights Storage Quotes Certificates Claims T Test USer PSA BDP [PERSON_NAME][E…" at bounding box center [735, 406] width 1470 height 812
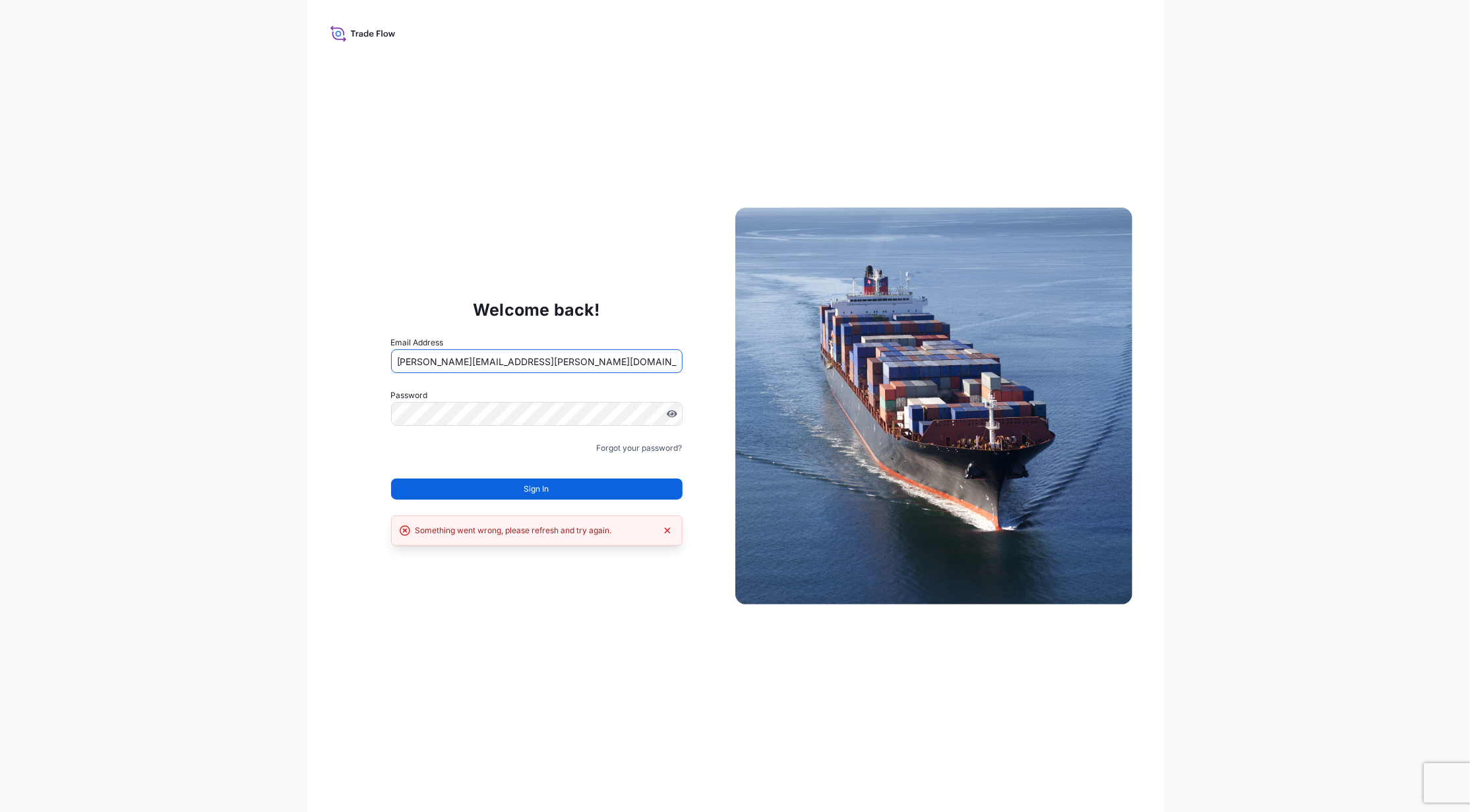
click at [468, 365] on input "jennifer.ellis+mic@wtwco.com" at bounding box center [536, 361] width 292 height 24
type input "jennifer.ellis+helutrans@wtwco.com"
click at [505, 494] on button "Sign In" at bounding box center [536, 489] width 292 height 21
